Goal: Task Accomplishment & Management: Complete application form

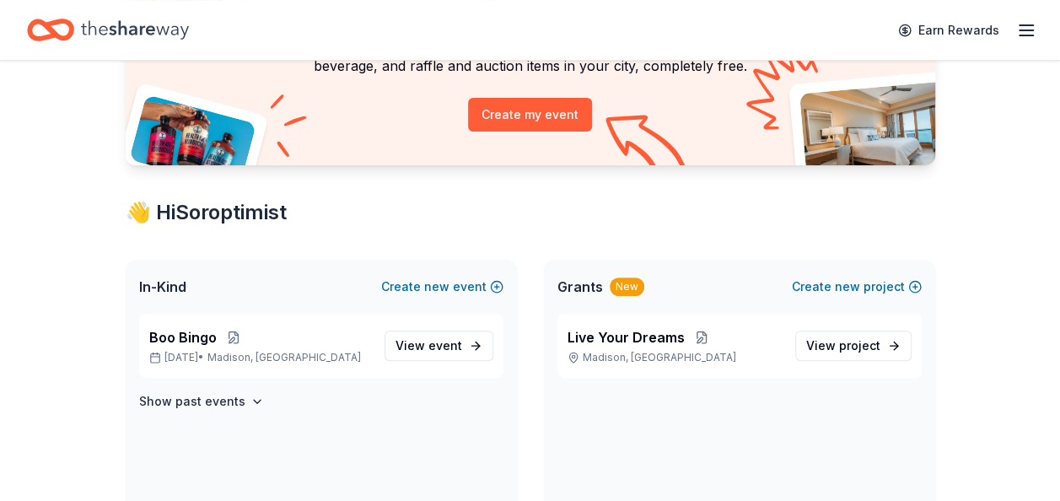
scroll to position [189, 0]
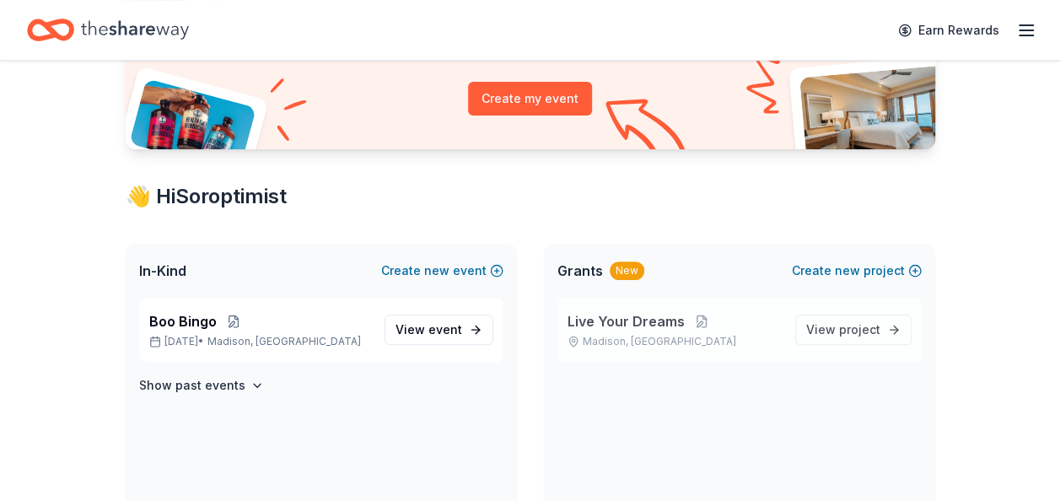
click at [624, 322] on span "Live Your Dreams" at bounding box center [625, 321] width 117 height 20
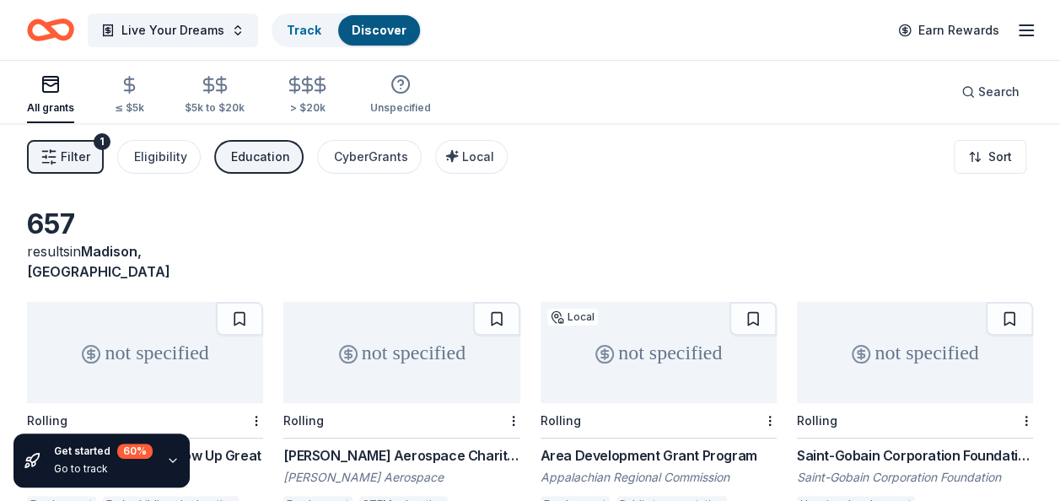
click at [46, 146] on button "Filter 1" at bounding box center [65, 157] width 77 height 34
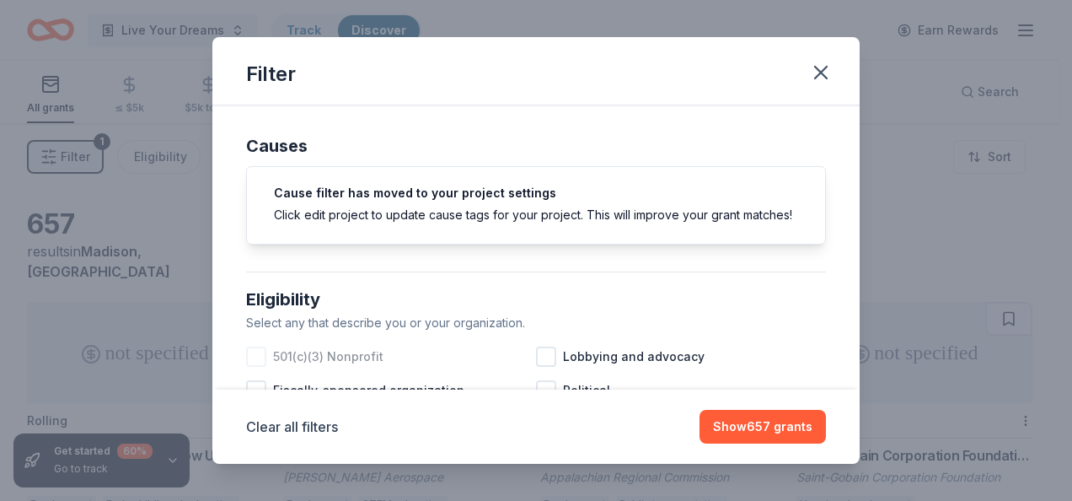
click at [264, 367] on div at bounding box center [256, 356] width 20 height 20
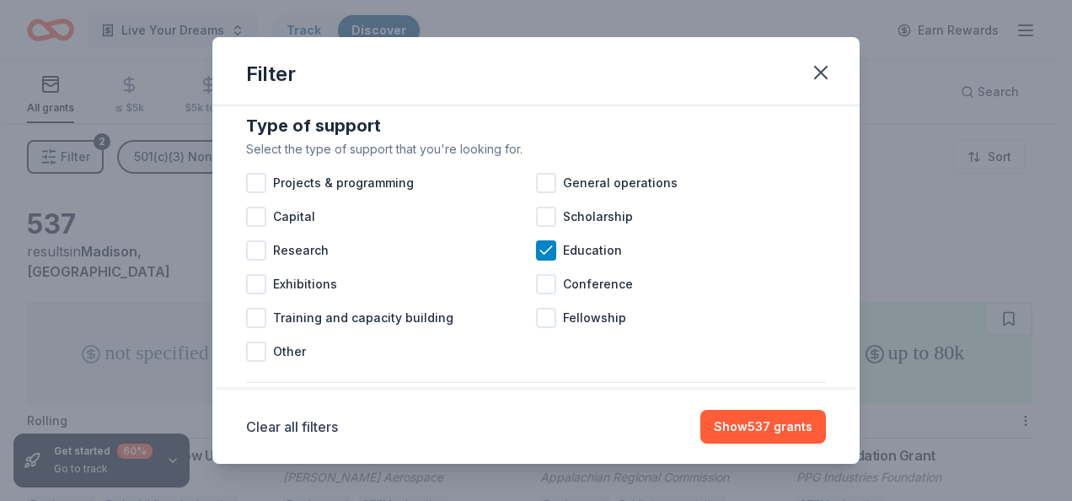
scroll to position [691, 0]
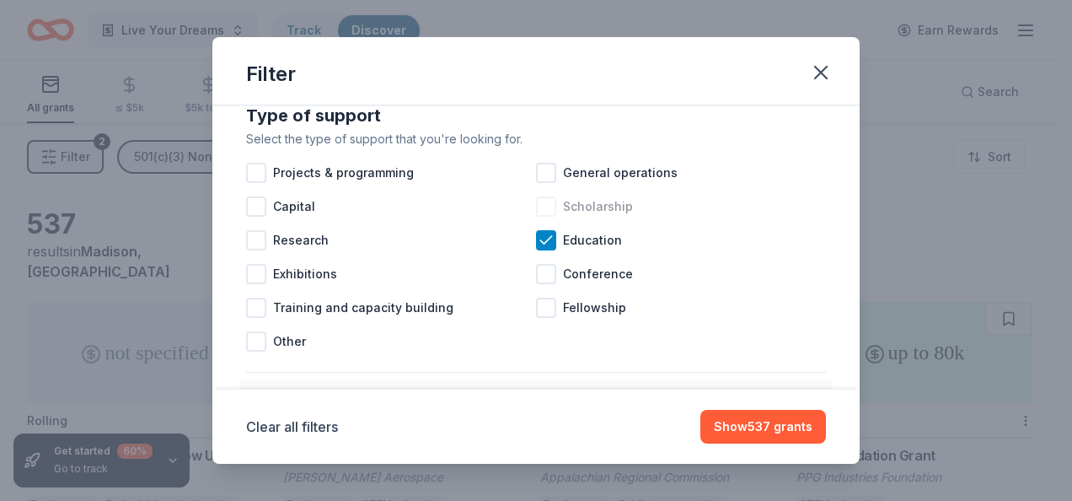
click at [545, 217] on div at bounding box center [546, 206] width 20 height 20
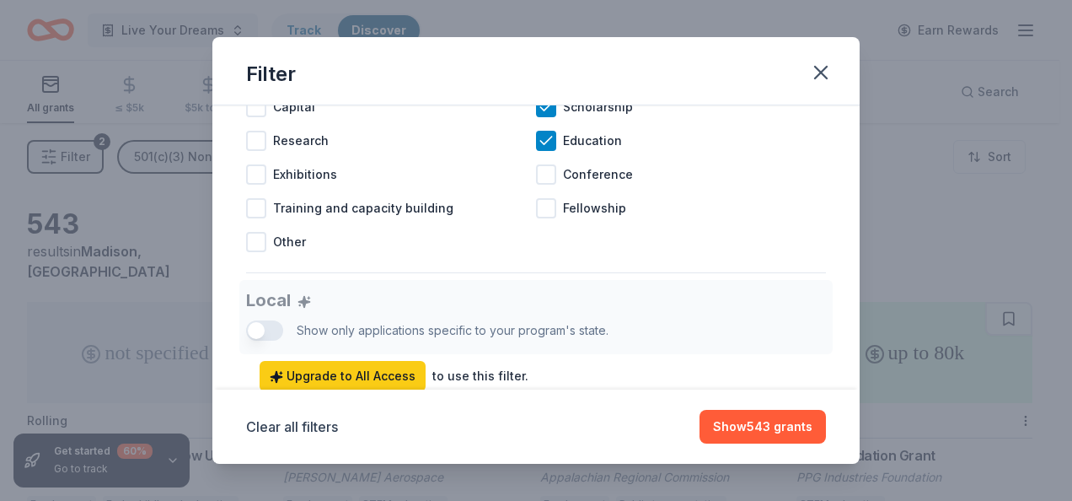
scroll to position [787, 0]
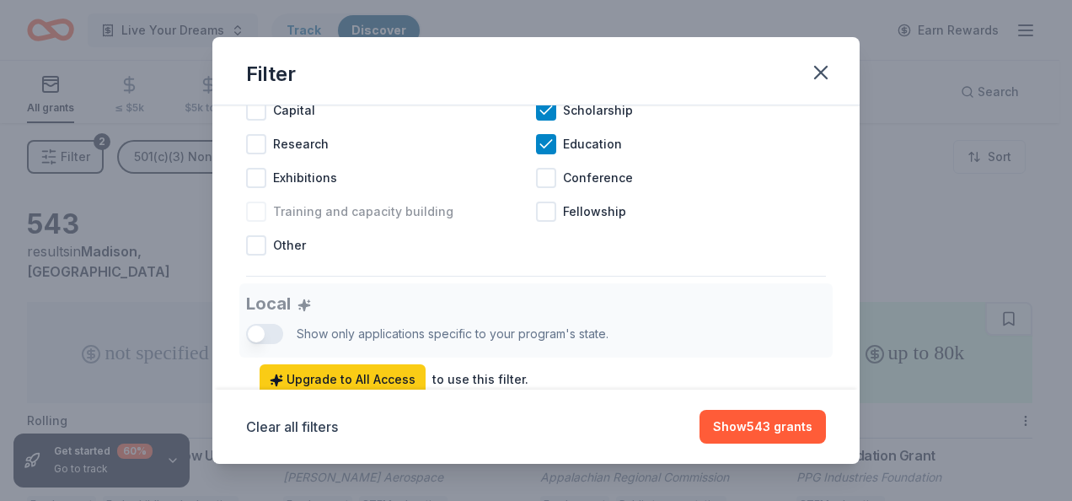
click at [260, 222] on div at bounding box center [256, 211] width 20 height 20
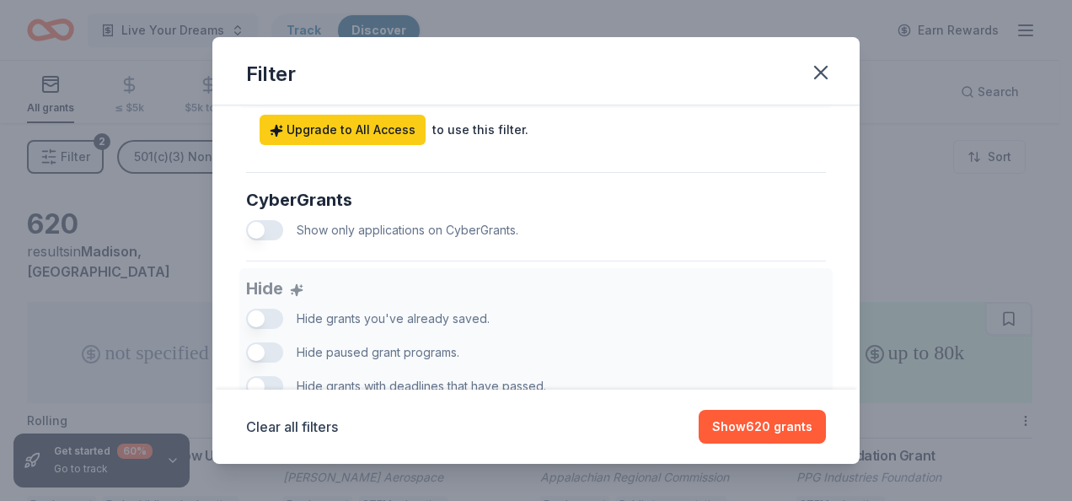
scroll to position [721, 0]
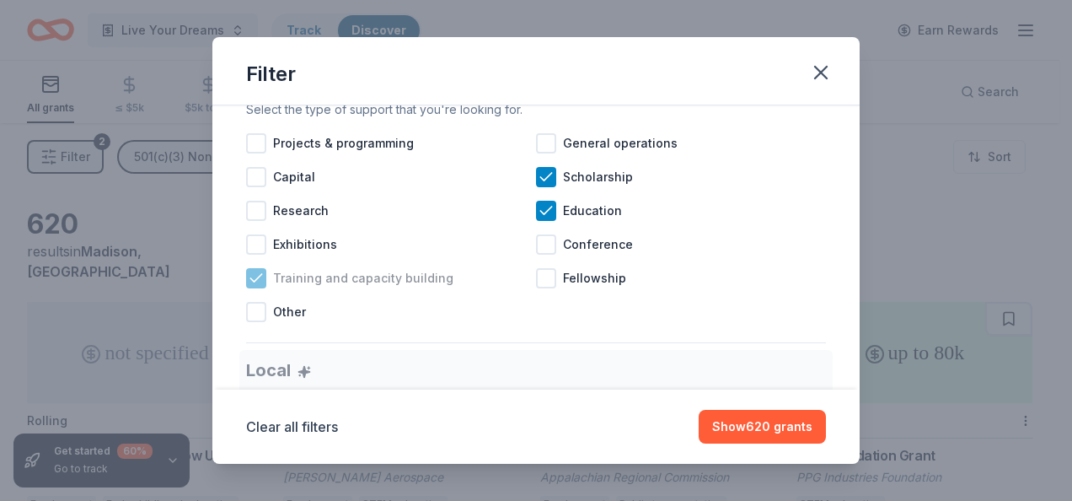
click at [249, 287] on icon at bounding box center [256, 278] width 17 height 17
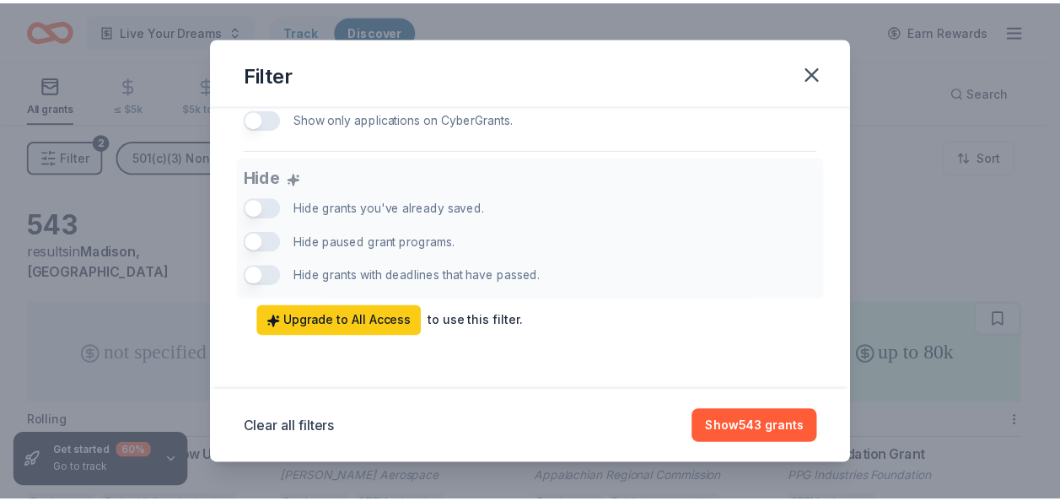
scroll to position [1163, 0]
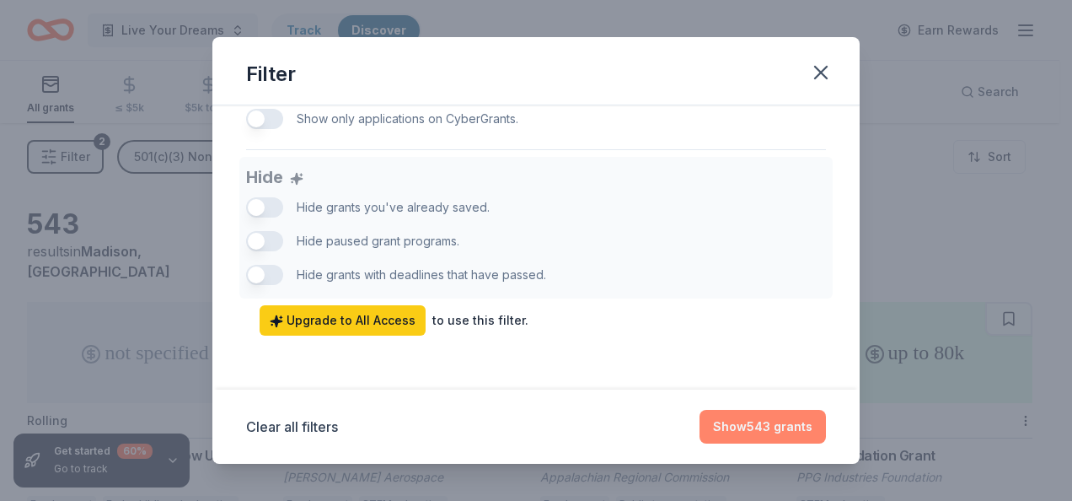
click at [772, 419] on button "Show 543 grants" at bounding box center [763, 427] width 126 height 34
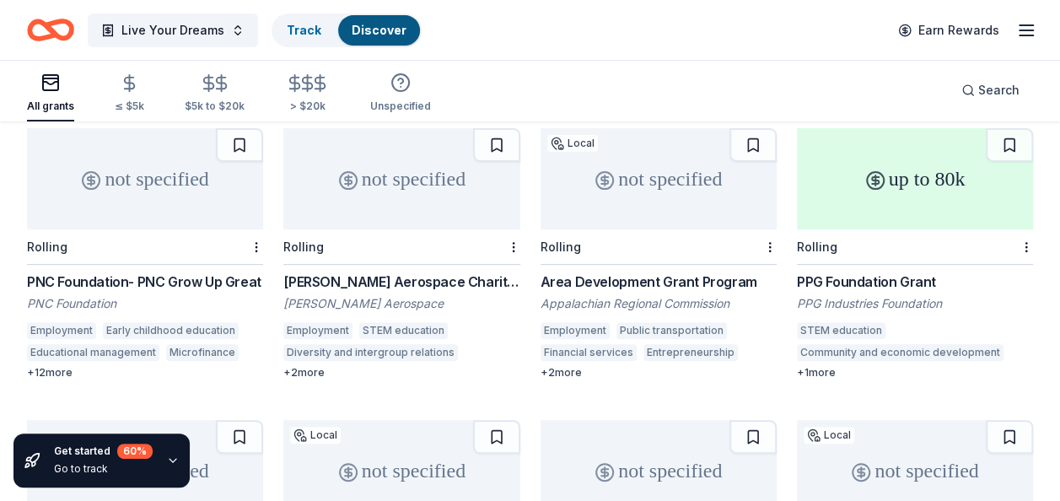
scroll to position [184, 0]
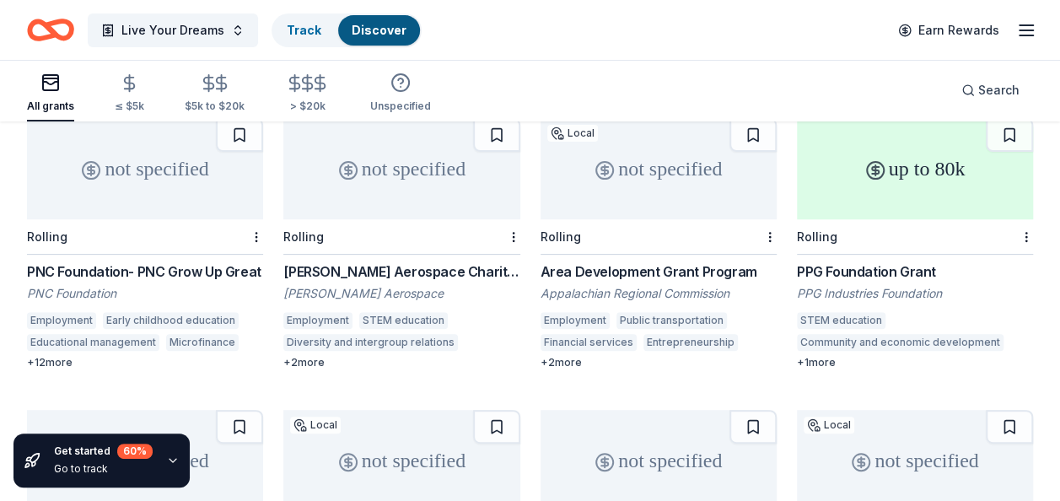
click at [472, 261] on div "Collins Aerospace Charitable Giving" at bounding box center [401, 271] width 236 height 20
drag, startPoint x: 200, startPoint y: 249, endPoint x: 164, endPoint y: 247, distance: 36.3
click at [164, 261] on div "PNC Foundation- PNC Grow Up Great" at bounding box center [145, 271] width 236 height 20
click at [677, 261] on div "Area Development Grant Program" at bounding box center [658, 271] width 236 height 20
click at [907, 261] on div "PPG Foundation Grant" at bounding box center [915, 271] width 236 height 20
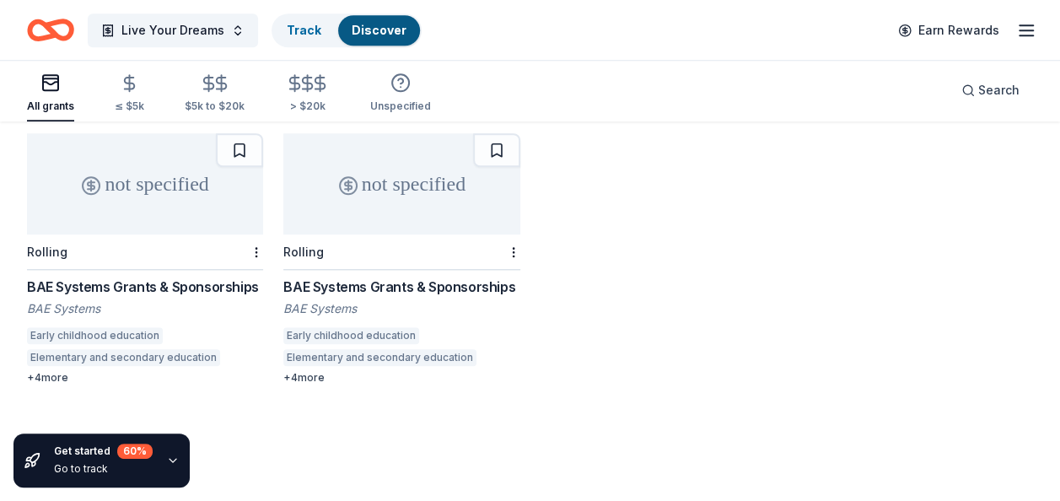
scroll to position [760, 0]
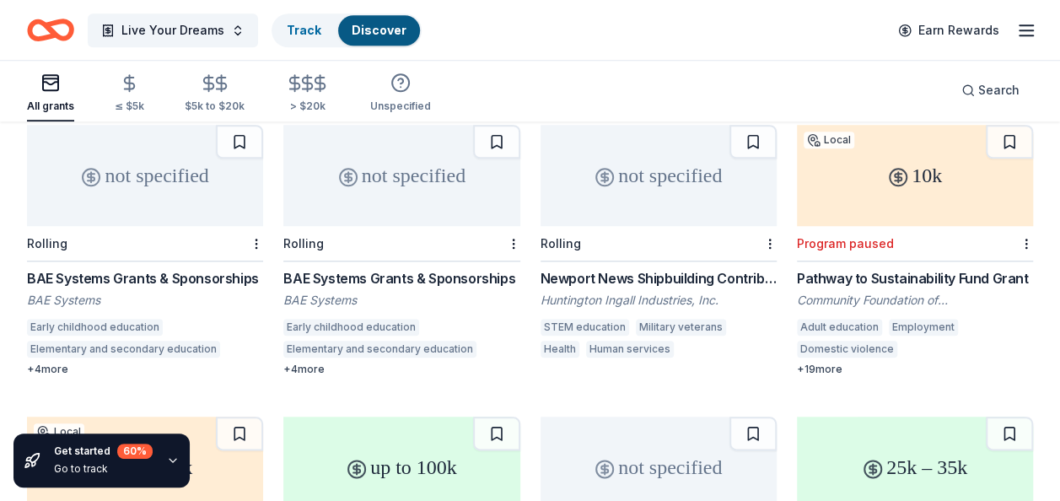
click at [55, 362] on div "+ 4 more" at bounding box center [145, 368] width 236 height 13
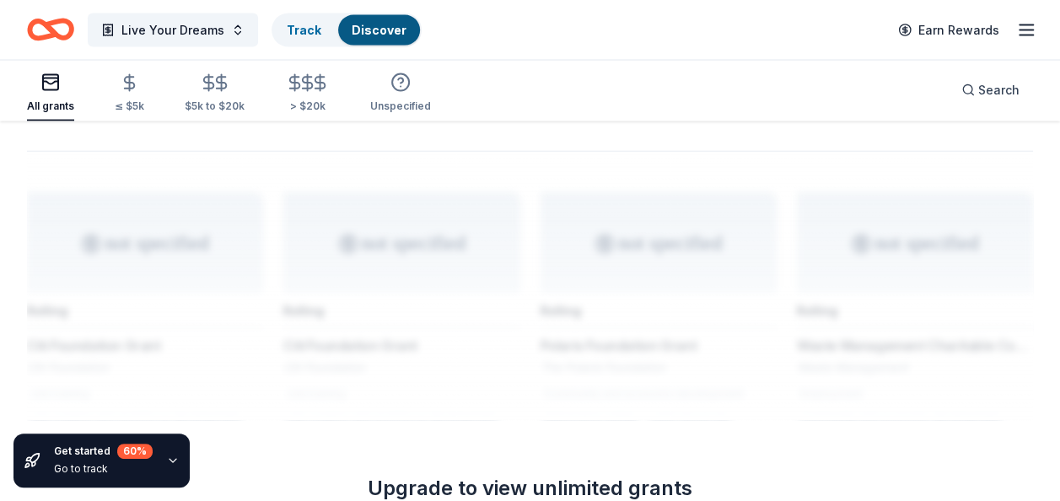
scroll to position [1627, 0]
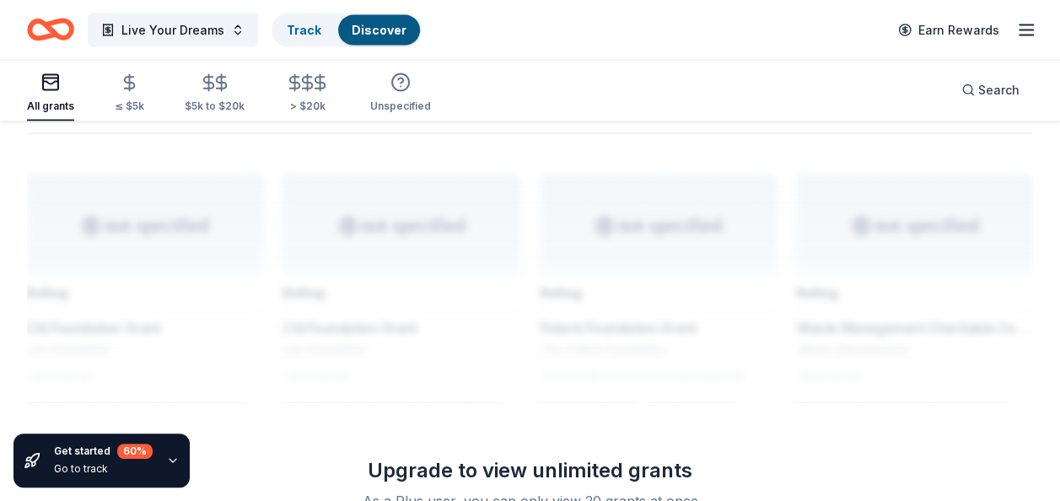
drag, startPoint x: 1059, startPoint y: 351, endPoint x: 1044, endPoint y: 283, distance: 68.9
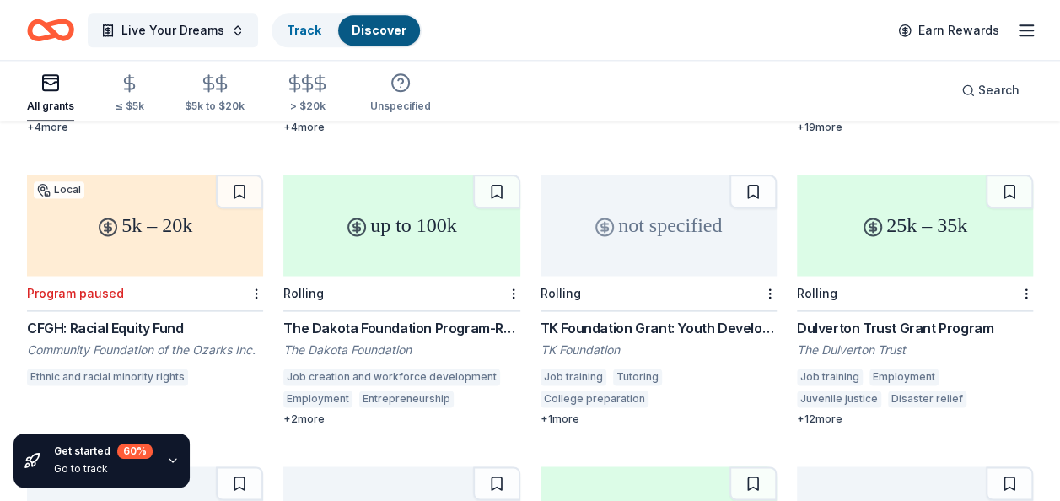
scroll to position [990, 0]
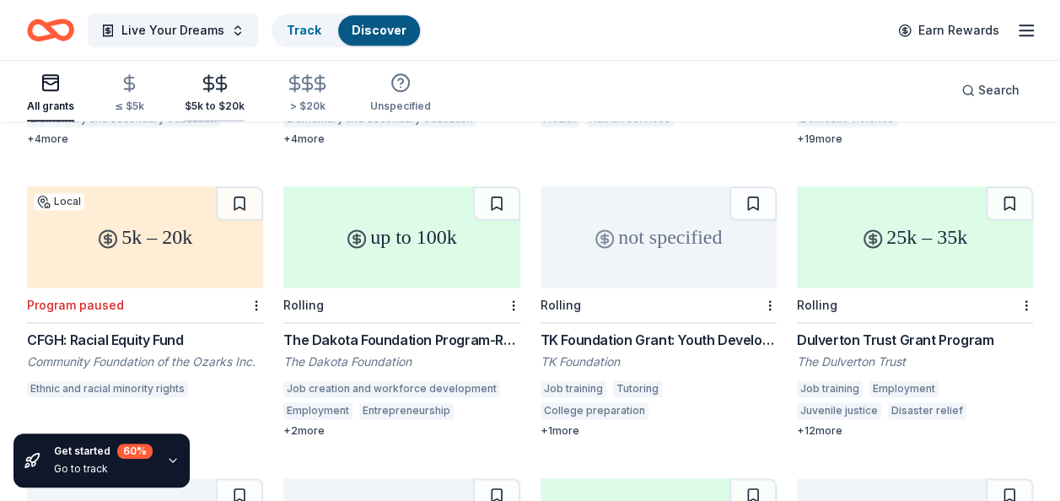
click at [212, 92] on icon "button" at bounding box center [221, 82] width 19 height 19
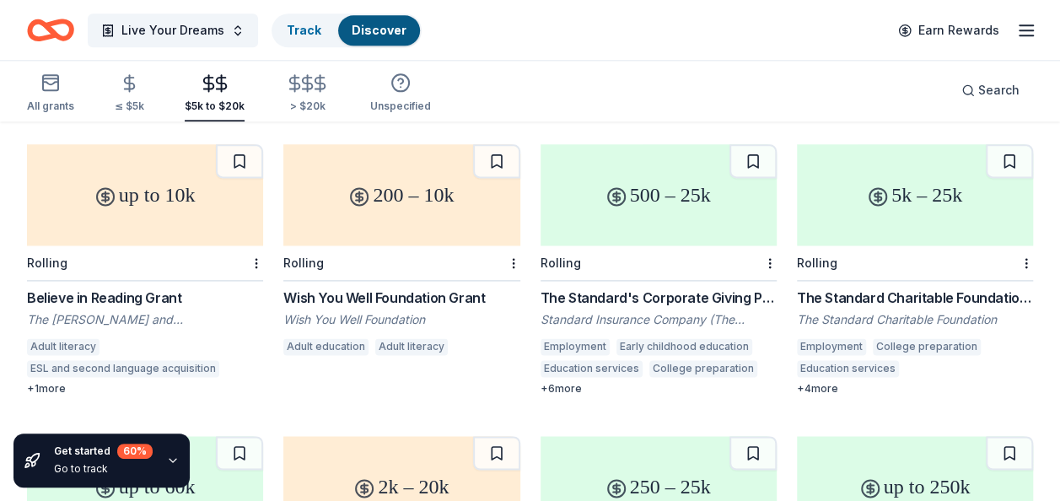
scroll to position [1035, 0]
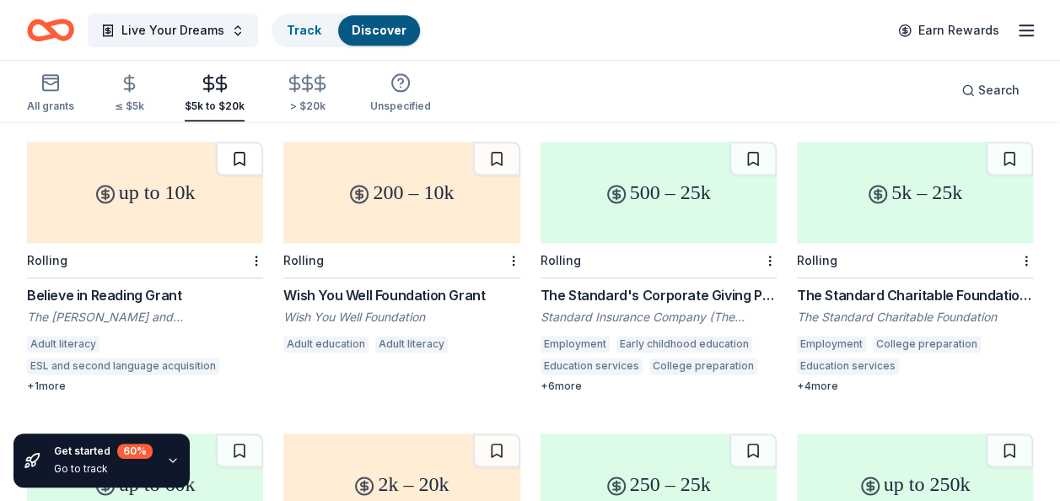
click at [217, 142] on button at bounding box center [239, 159] width 47 height 34
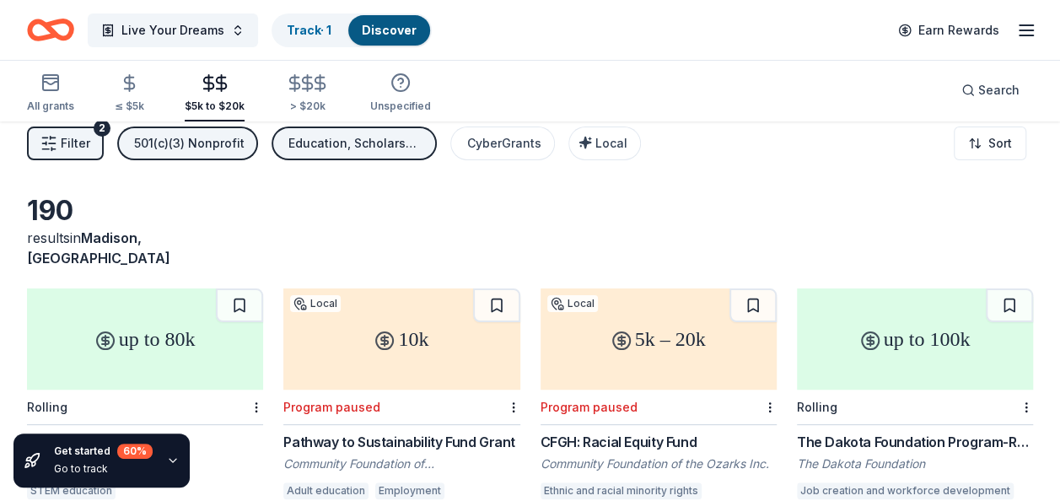
scroll to position [0, 0]
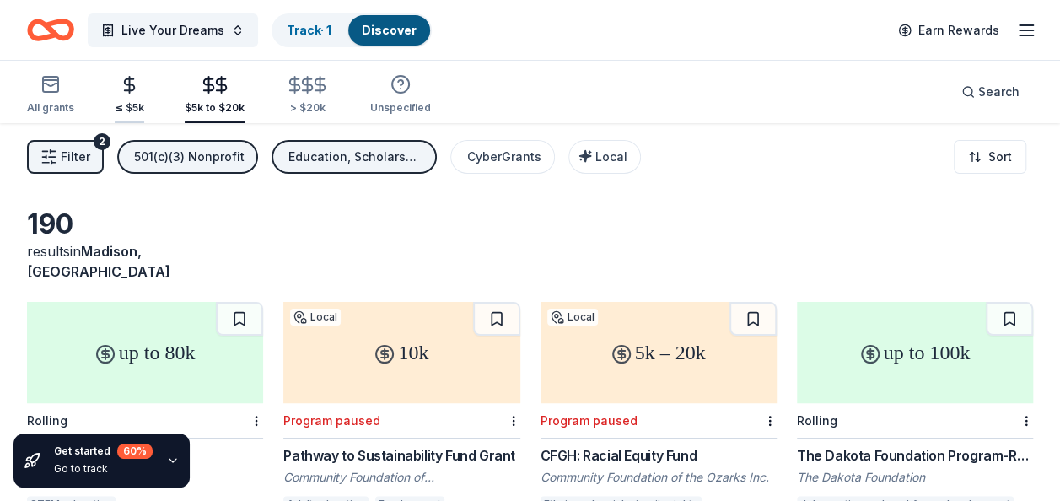
click at [129, 92] on icon "button" at bounding box center [129, 84] width 19 height 19
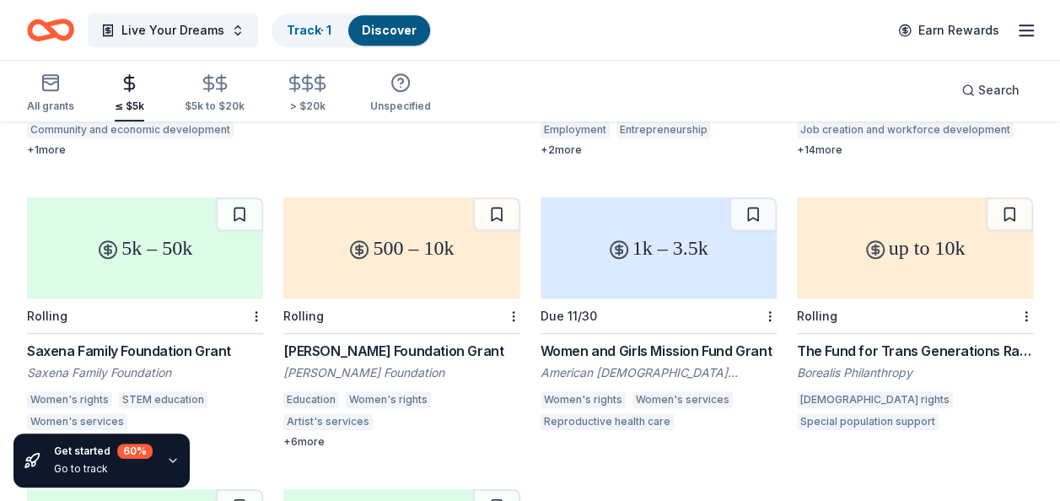
scroll to position [407, 0]
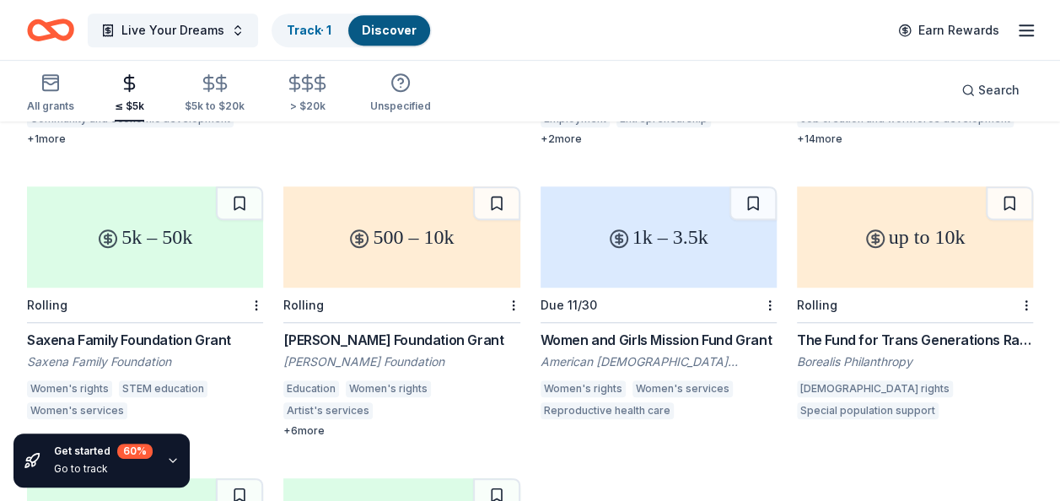
click at [673, 330] on div "Women and Girls Mission Fund Grant" at bounding box center [658, 340] width 236 height 20
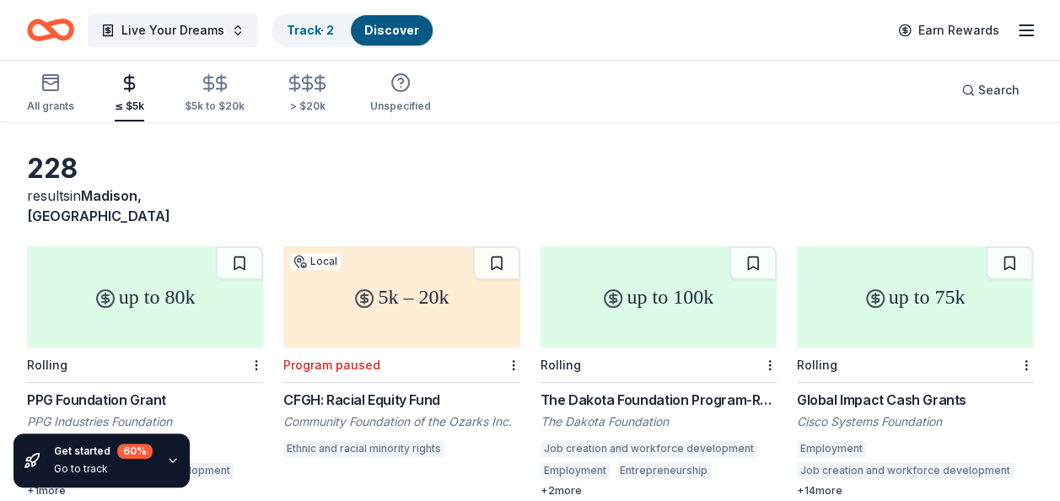
scroll to position [0, 0]
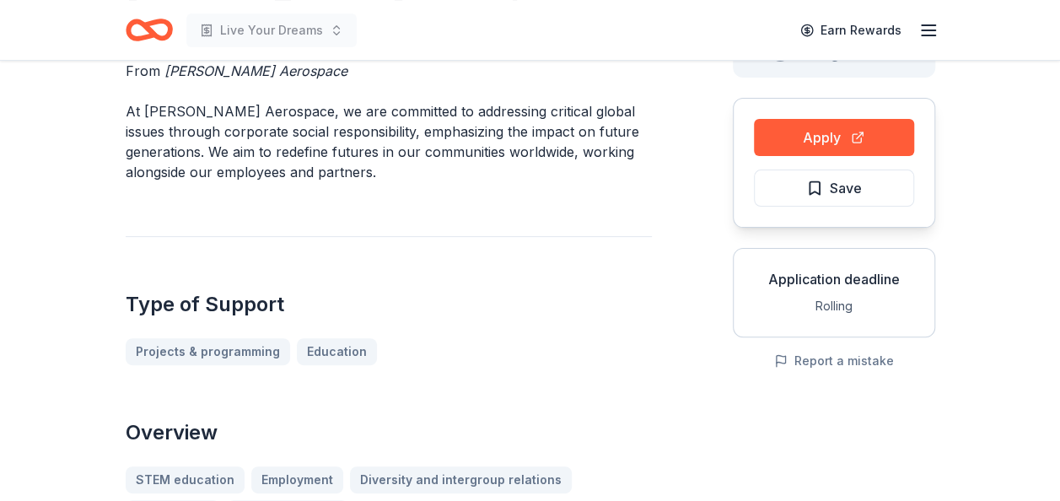
scroll to position [67, 0]
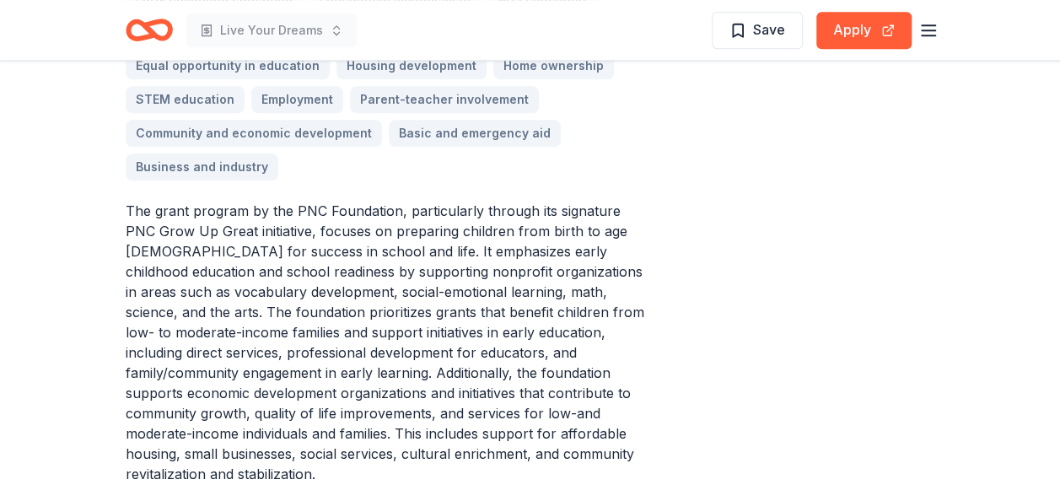
scroll to position [708, 0]
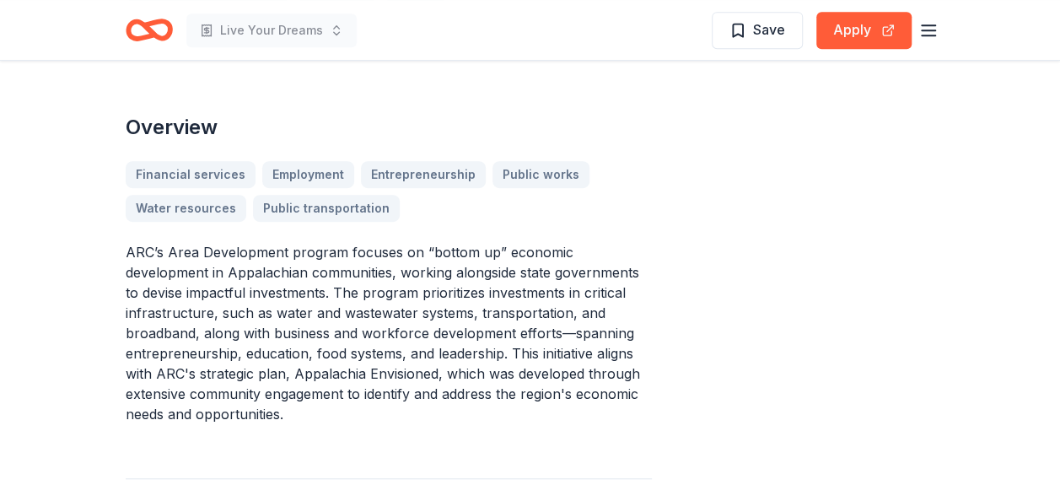
scroll to position [472, 0]
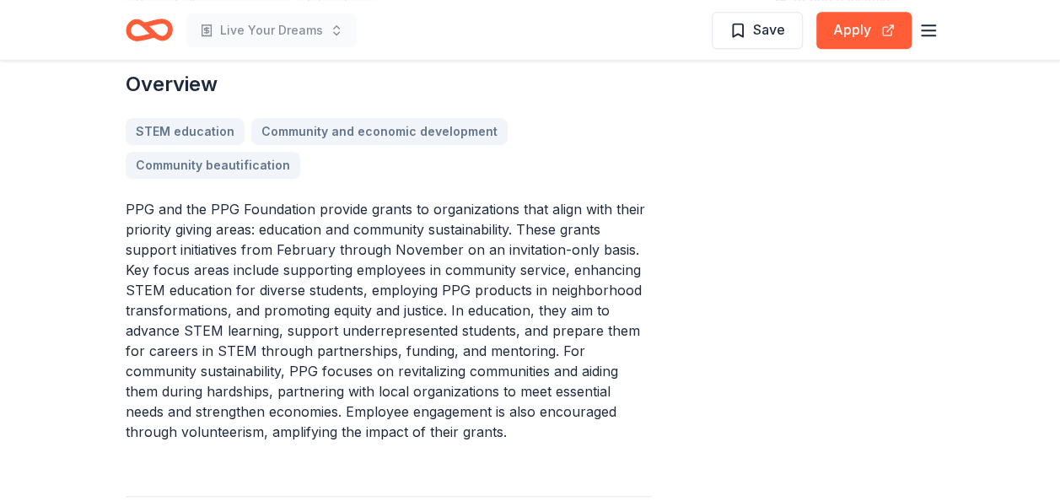
scroll to position [504, 0]
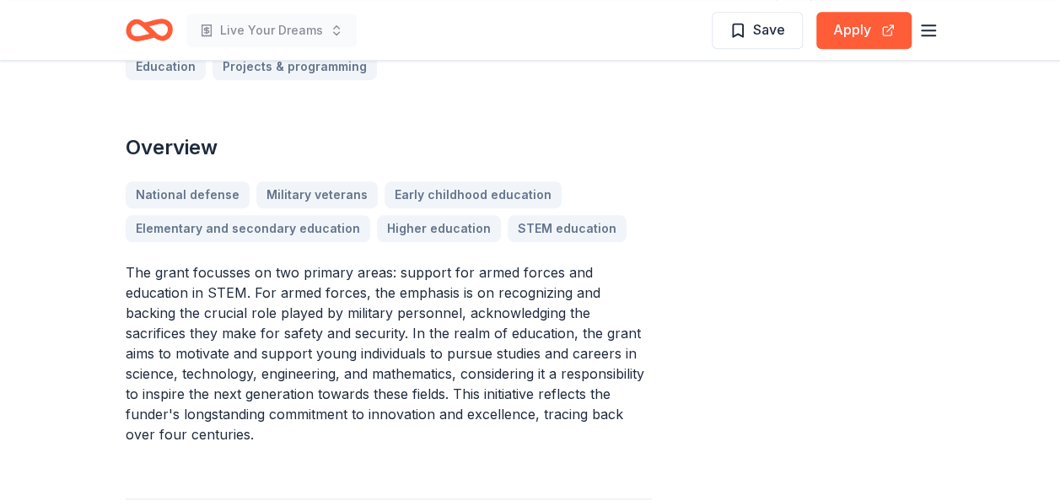
scroll to position [503, 0]
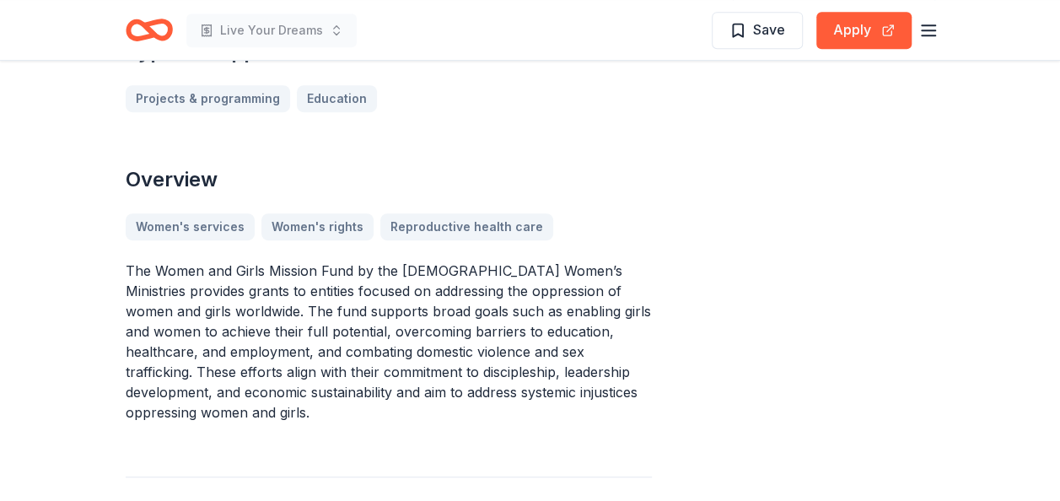
scroll to position [448, 0]
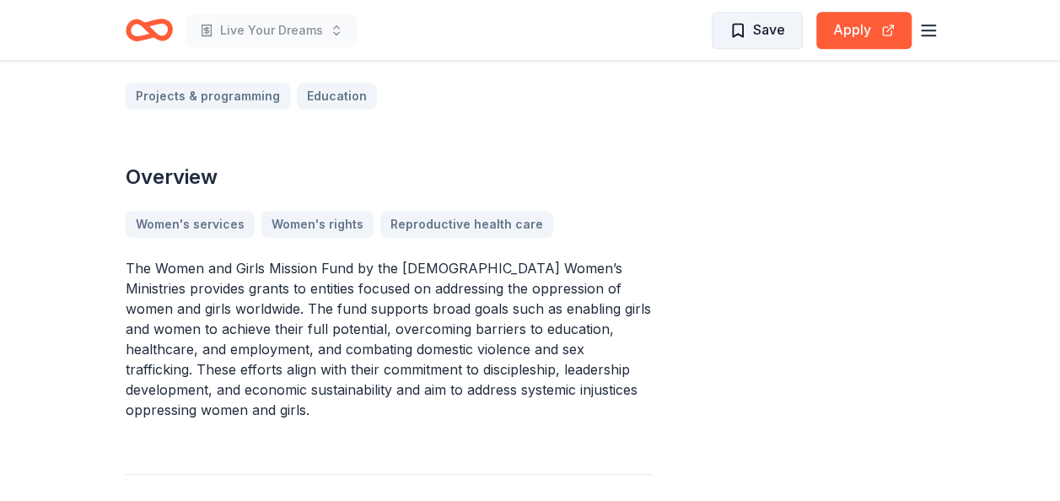
click at [765, 29] on span "Save" at bounding box center [769, 30] width 32 height 22
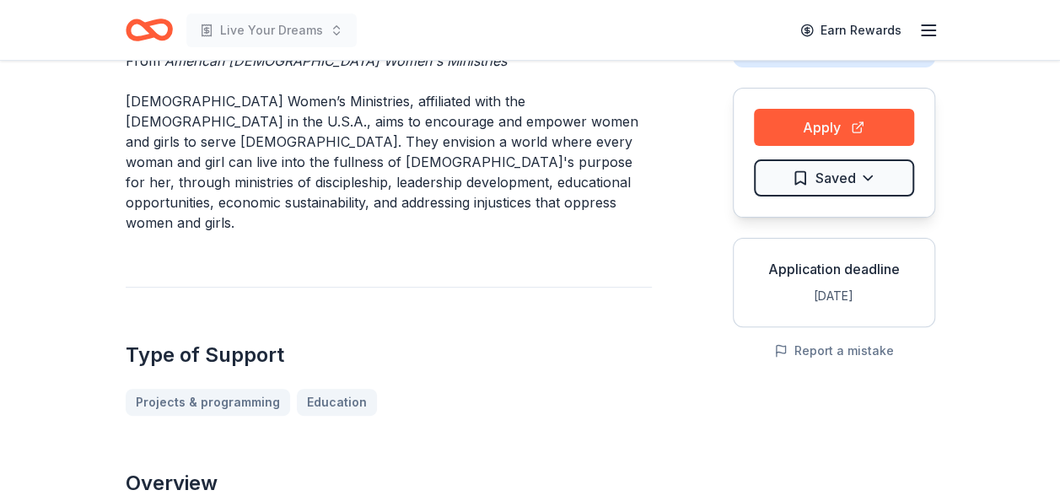
scroll to position [109, 0]
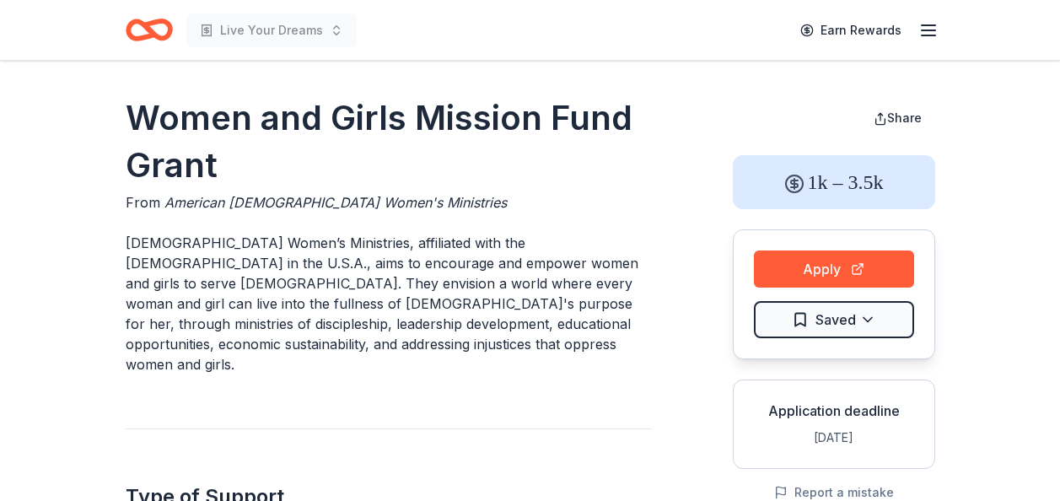
scroll to position [109, 0]
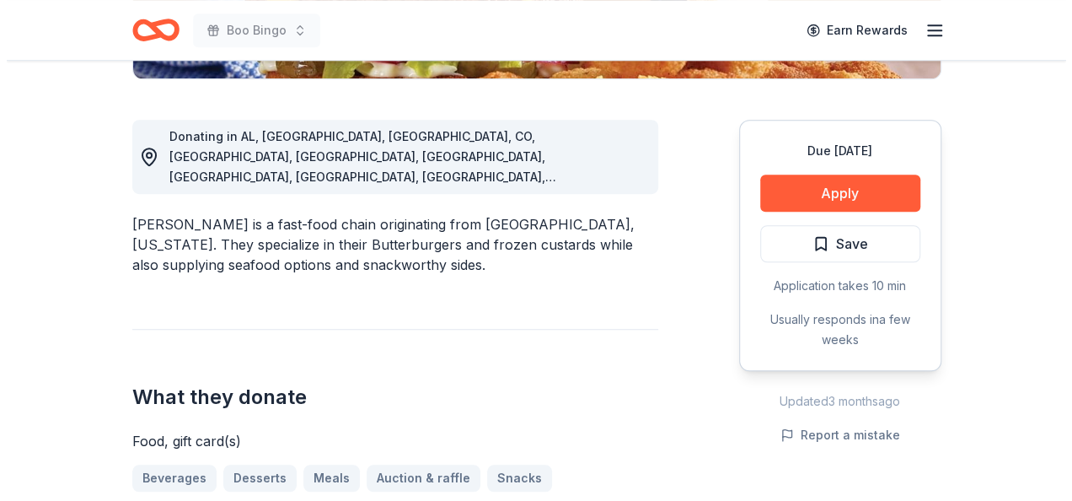
scroll to position [312, 0]
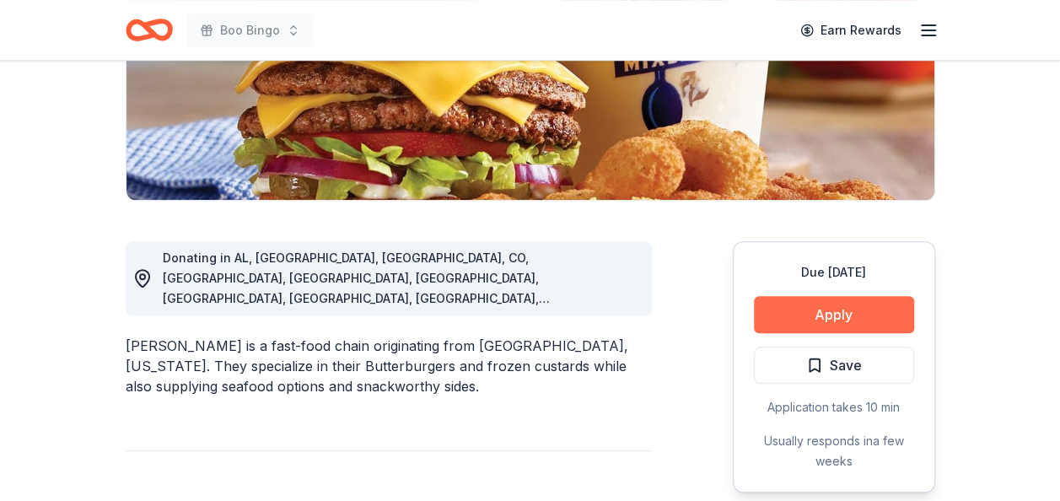
click at [783, 305] on button "Apply" at bounding box center [834, 314] width 160 height 37
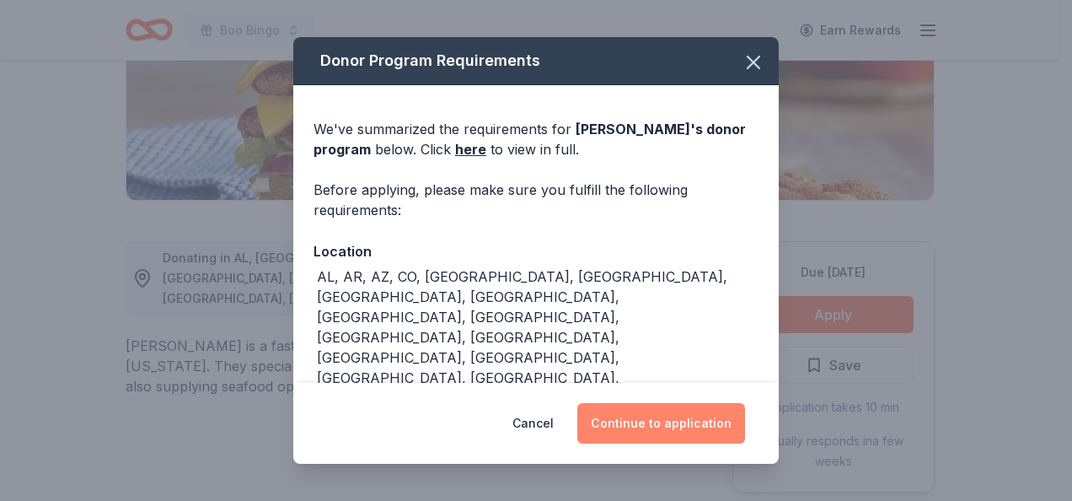
click at [644, 409] on button "Continue to application" at bounding box center [661, 423] width 168 height 40
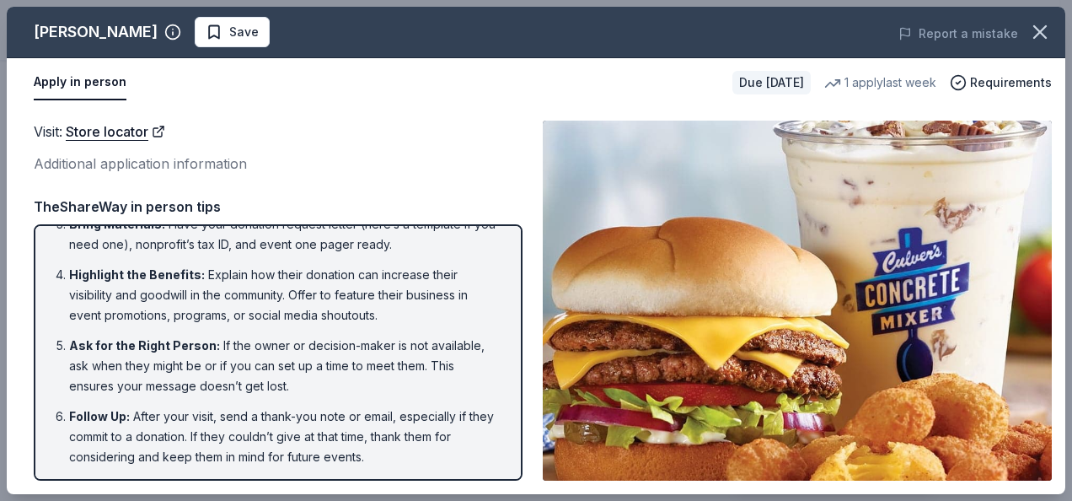
scroll to position [148, 0]
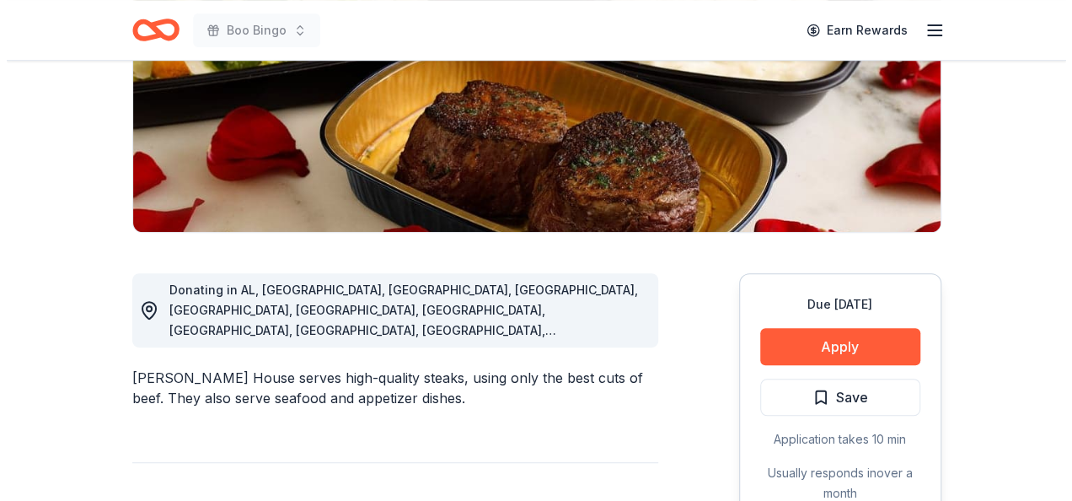
scroll to position [329, 0]
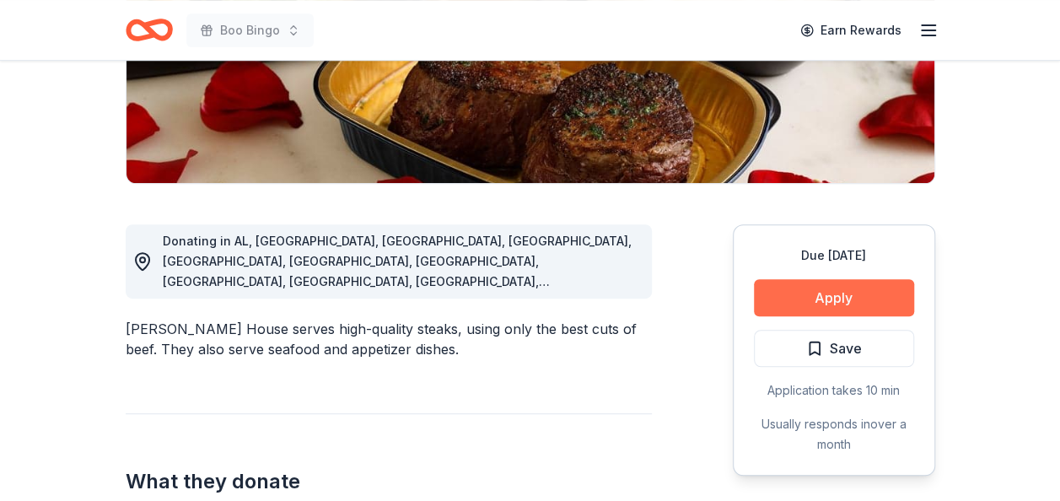
click at [819, 297] on button "Apply" at bounding box center [834, 297] width 160 height 37
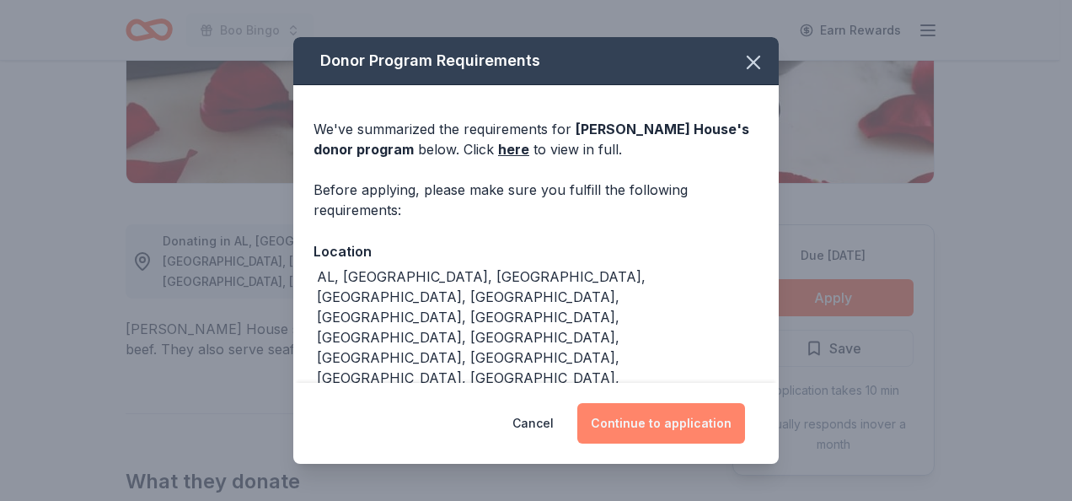
click at [624, 416] on button "Continue to application" at bounding box center [661, 423] width 168 height 40
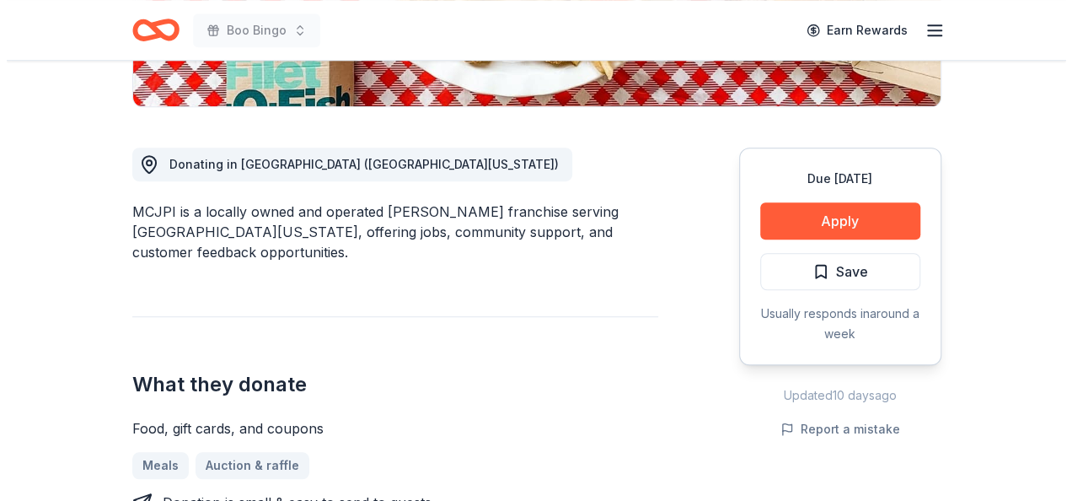
scroll to position [458, 0]
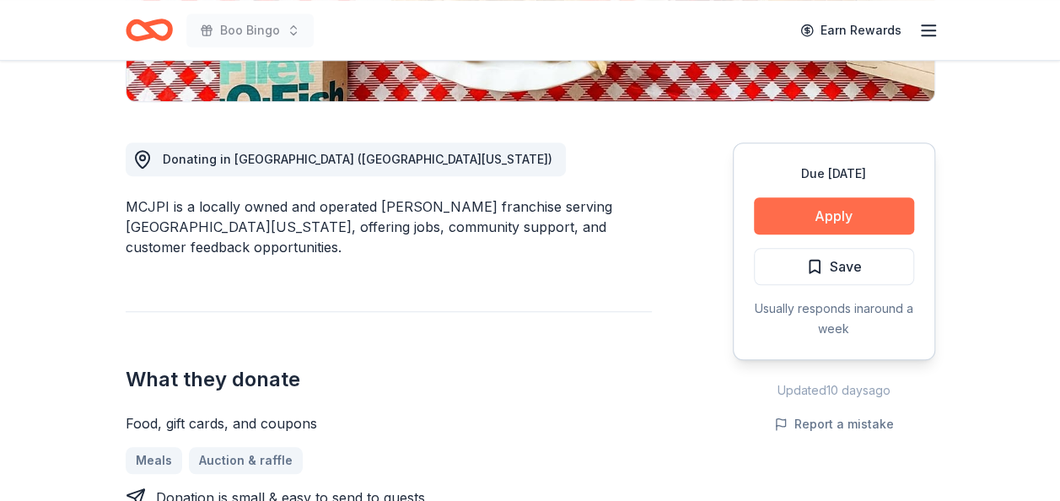
click at [866, 197] on button "Apply" at bounding box center [834, 215] width 160 height 37
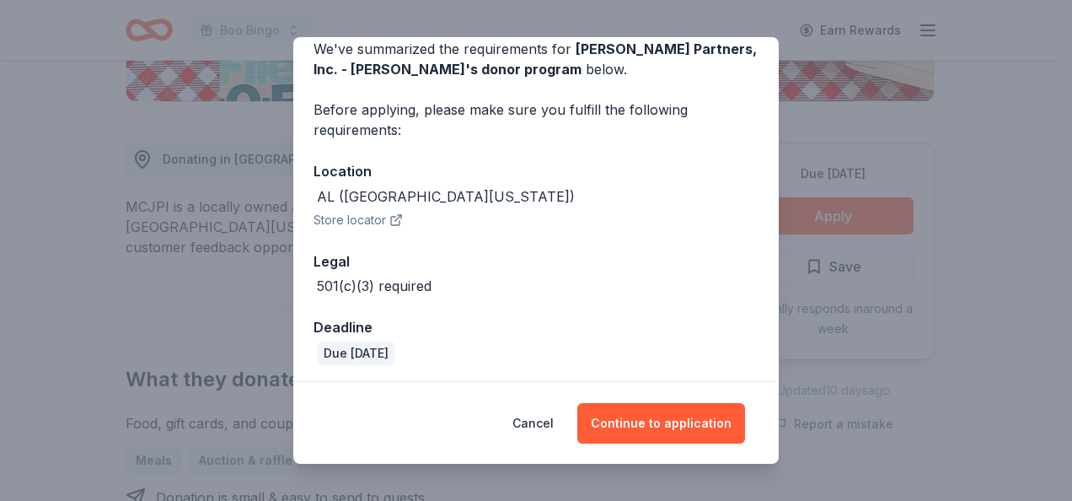
scroll to position [83, 0]
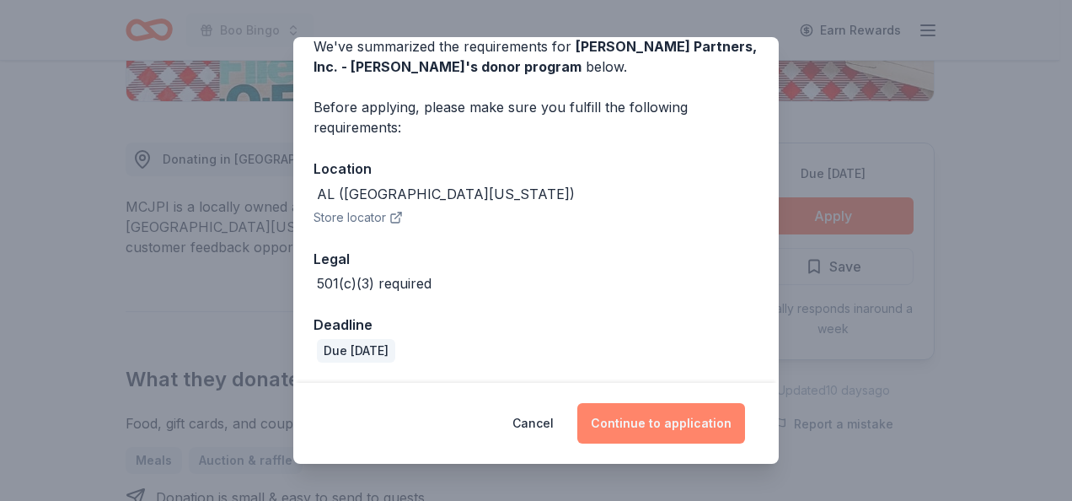
click at [661, 425] on button "Continue to application" at bounding box center [661, 423] width 168 height 40
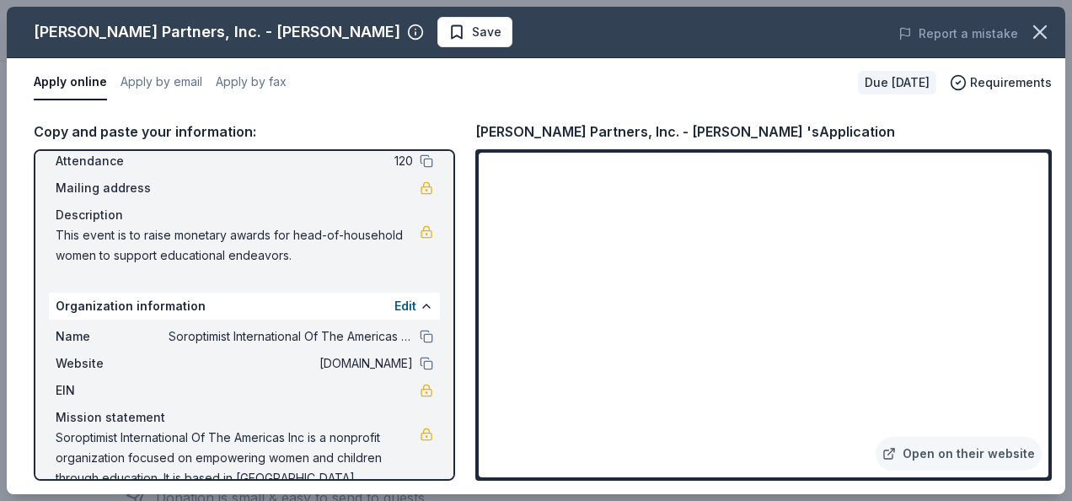
scroll to position [131, 0]
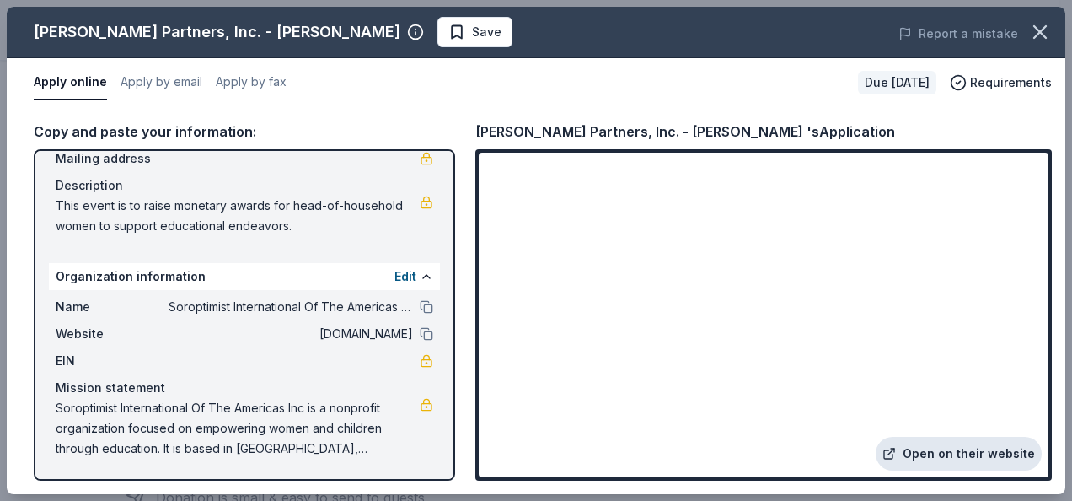
click at [973, 446] on link "Open on their website" at bounding box center [959, 454] width 166 height 34
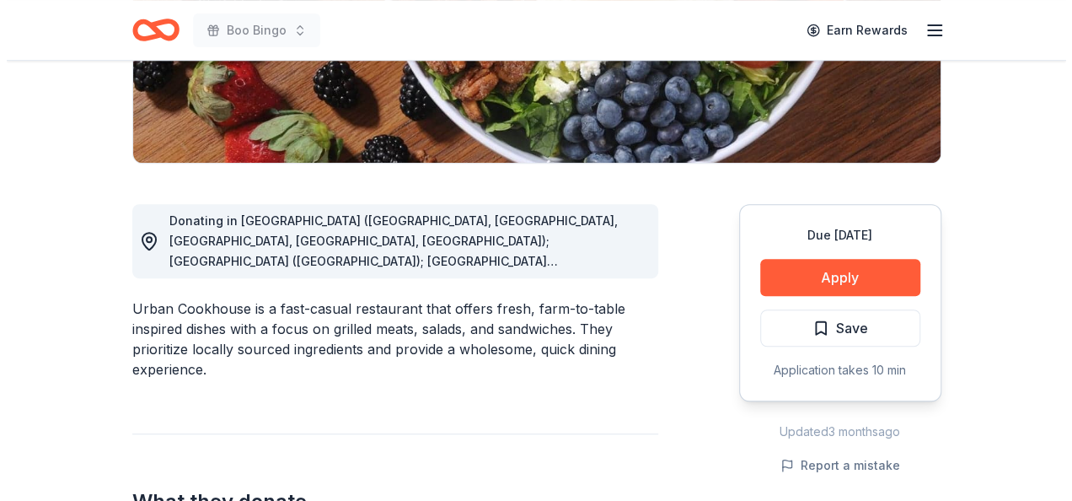
scroll to position [418, 0]
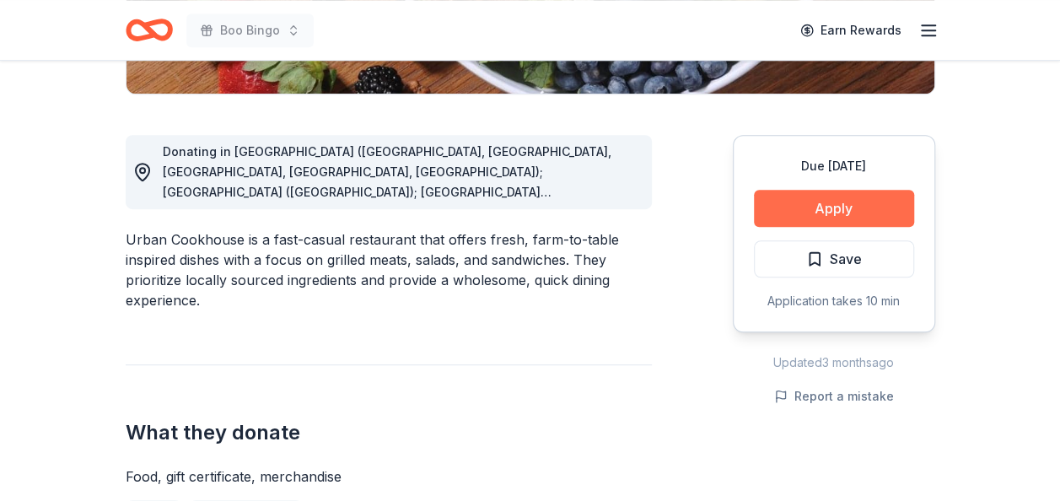
click at [855, 217] on button "Apply" at bounding box center [834, 208] width 160 height 37
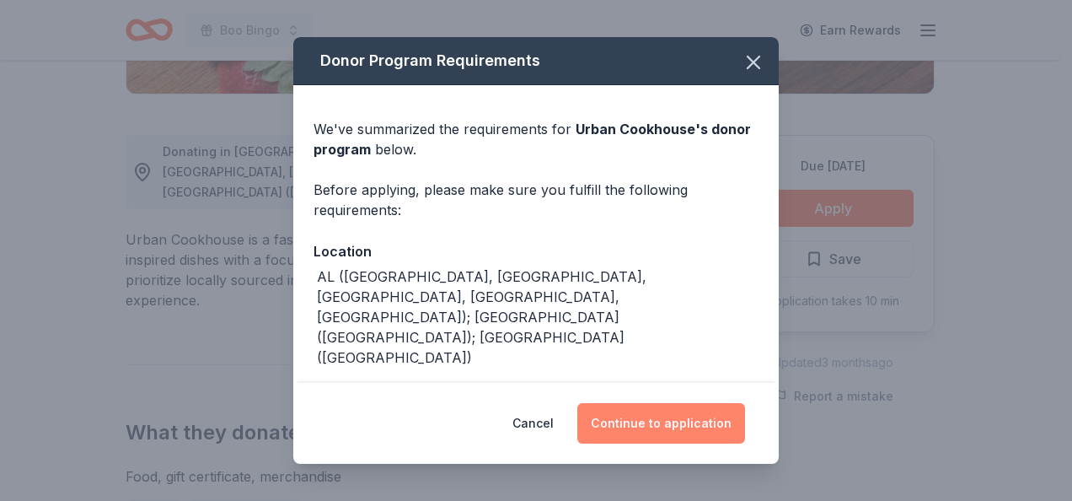
click at [672, 429] on button "Continue to application" at bounding box center [661, 423] width 168 height 40
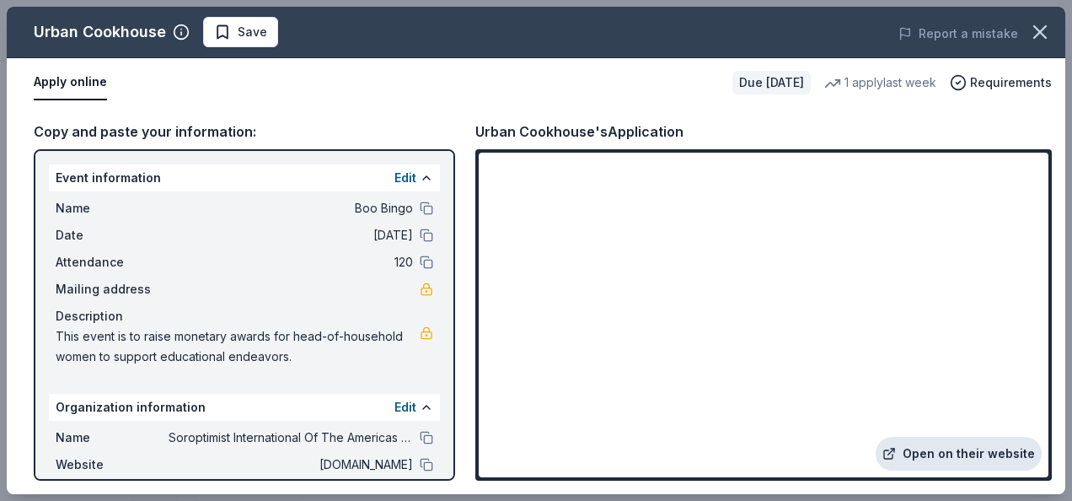
click at [931, 446] on link "Open on their website" at bounding box center [959, 454] width 166 height 34
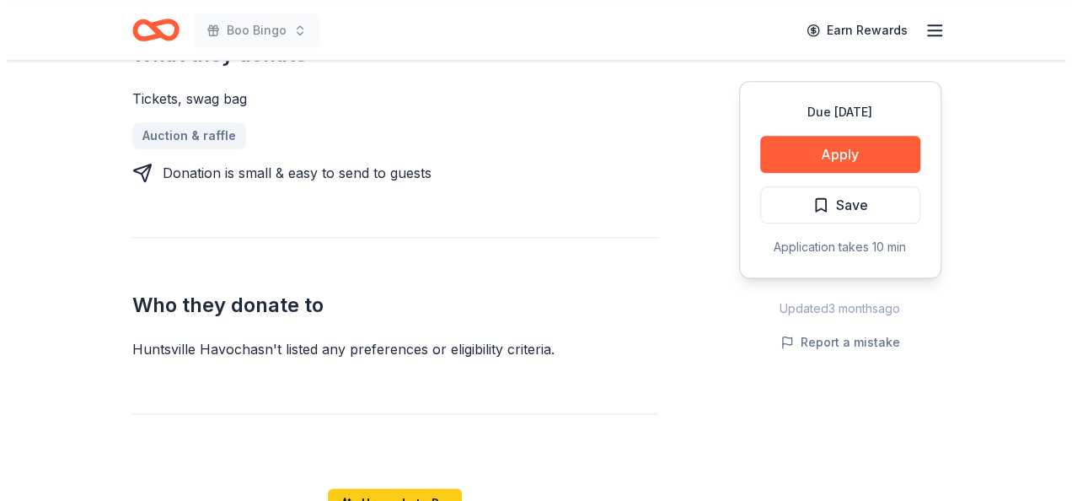
scroll to position [656, 0]
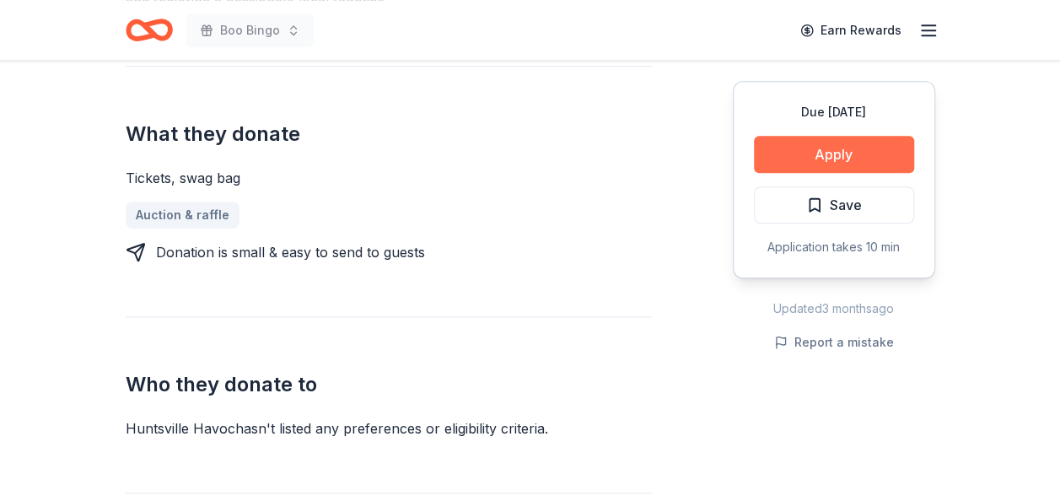
click at [829, 160] on button "Apply" at bounding box center [834, 154] width 160 height 37
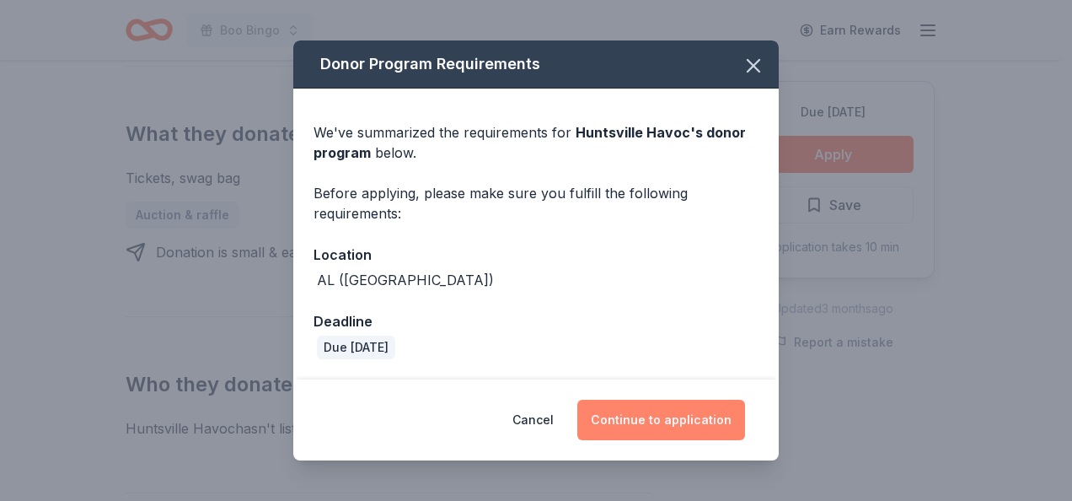
click at [703, 416] on button "Continue to application" at bounding box center [661, 420] width 168 height 40
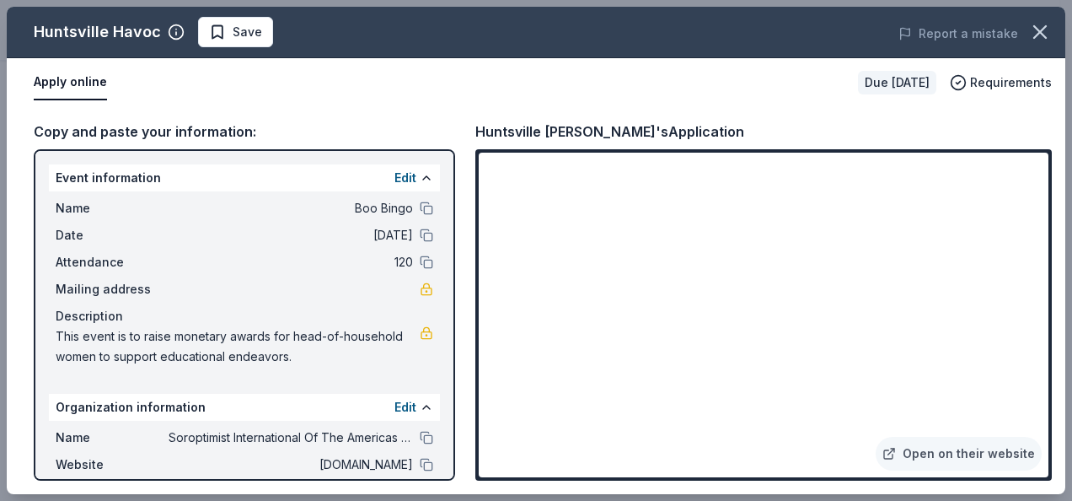
click at [713, 133] on div "Huntsville Havoc's Application" at bounding box center [763, 132] width 577 height 22
click at [957, 448] on link "Open on their website" at bounding box center [959, 454] width 166 height 34
click at [251, 20] on button "Save" at bounding box center [235, 32] width 75 height 30
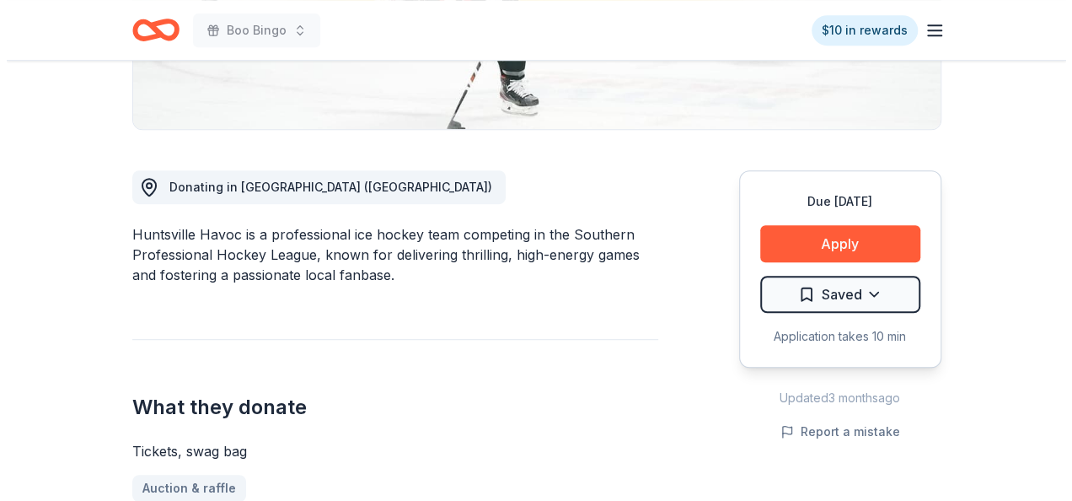
scroll to position [386, 0]
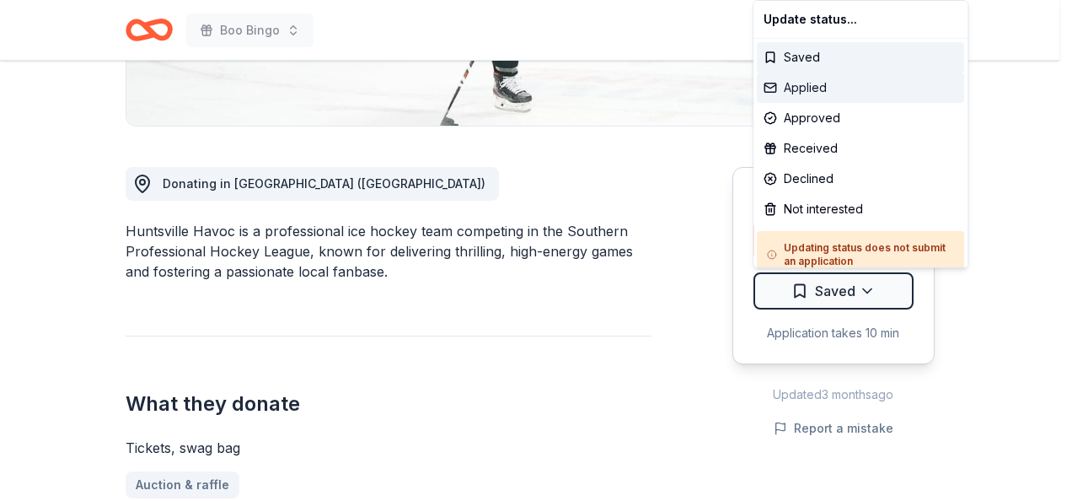
click at [799, 80] on div "Applied" at bounding box center [860, 87] width 207 height 30
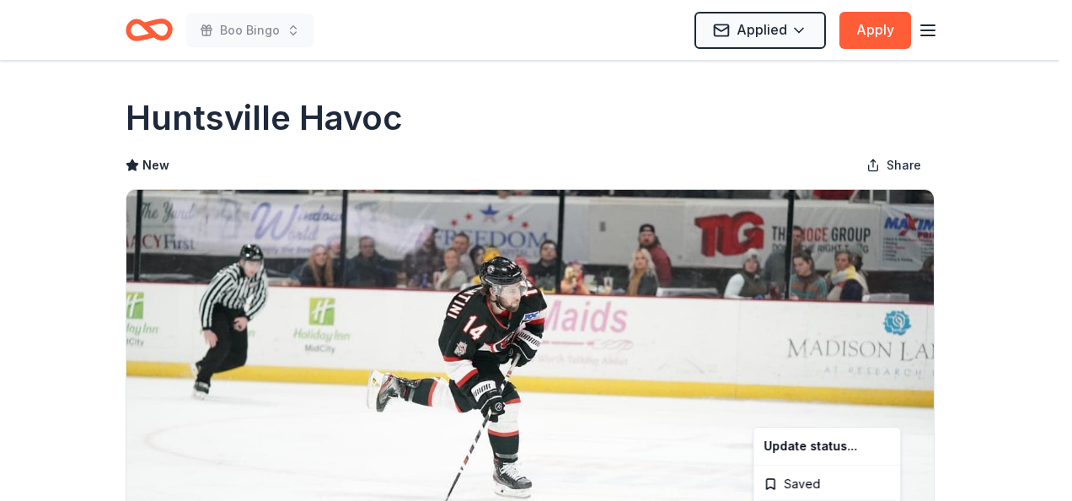
scroll to position [0, 0]
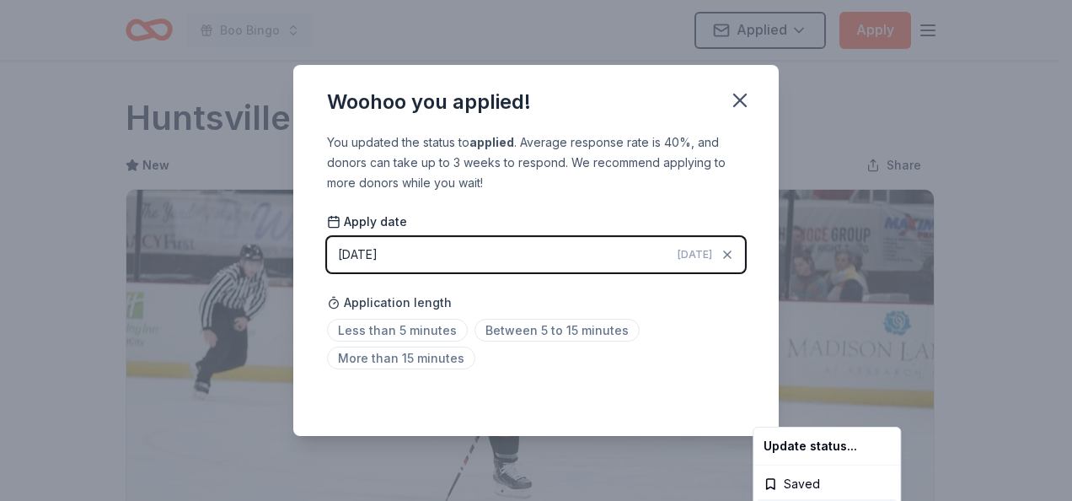
click at [734, 98] on html "Boo Bingo Applied Apply Due [DATE] Share [GEOGRAPHIC_DATA] [GEOGRAPHIC_DATA] Ne…" at bounding box center [536, 250] width 1072 height 501
